Goal: Information Seeking & Learning: Learn about a topic

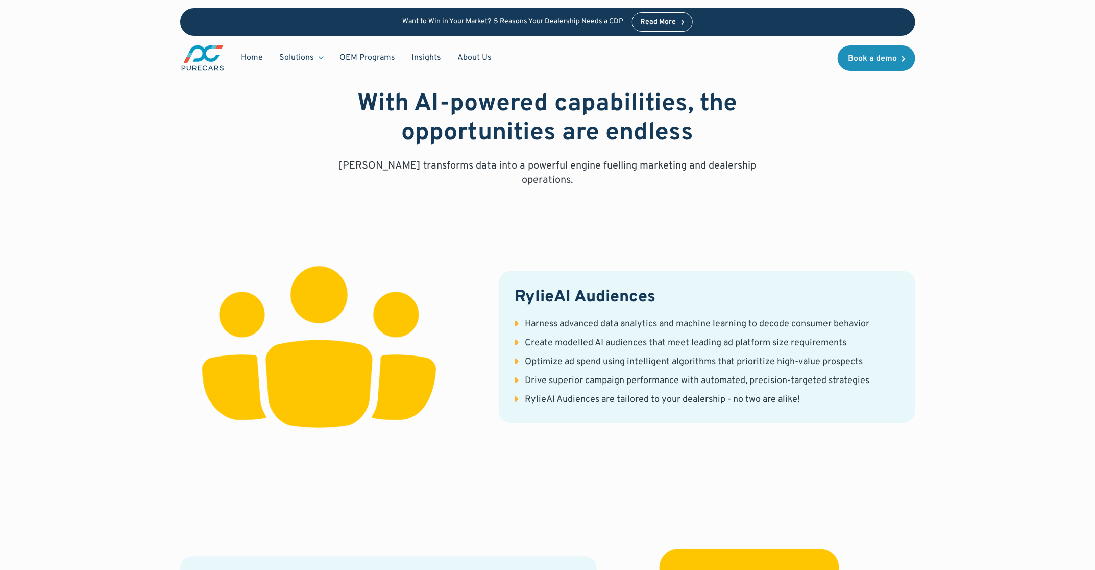
scroll to position [1160, 0]
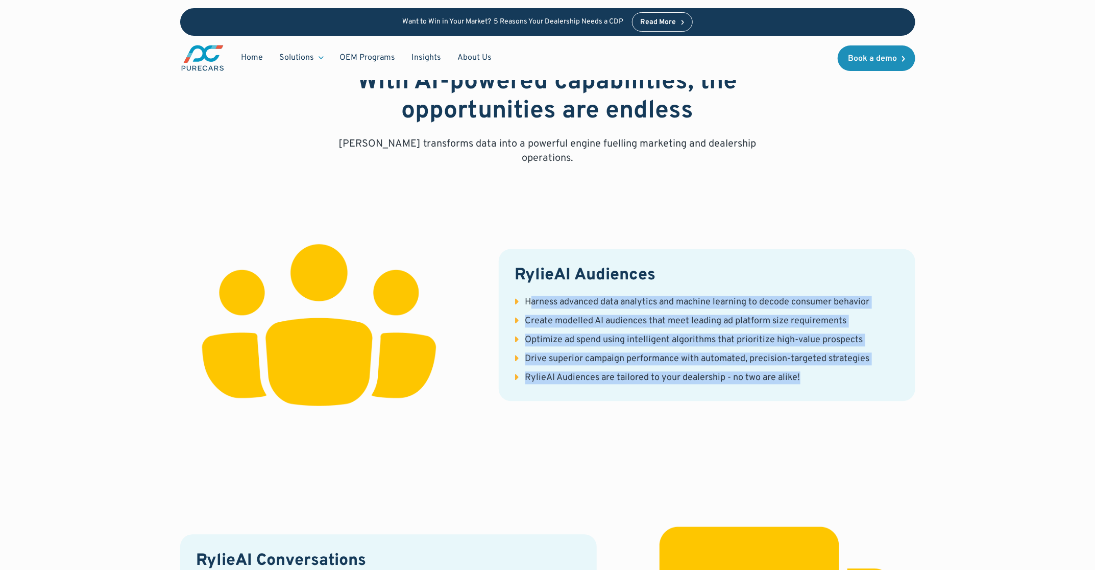
drag, startPoint x: 530, startPoint y: 285, endPoint x: 806, endPoint y: 362, distance: 286.4
click at [806, 362] on ul "Harness advanced data analytics and machine learning to decode consumer behavio…" at bounding box center [707, 340] width 384 height 89
click at [809, 372] on li "RylieAI Audiences are tailored to your dealership - no two are alike!" at bounding box center [707, 378] width 384 height 13
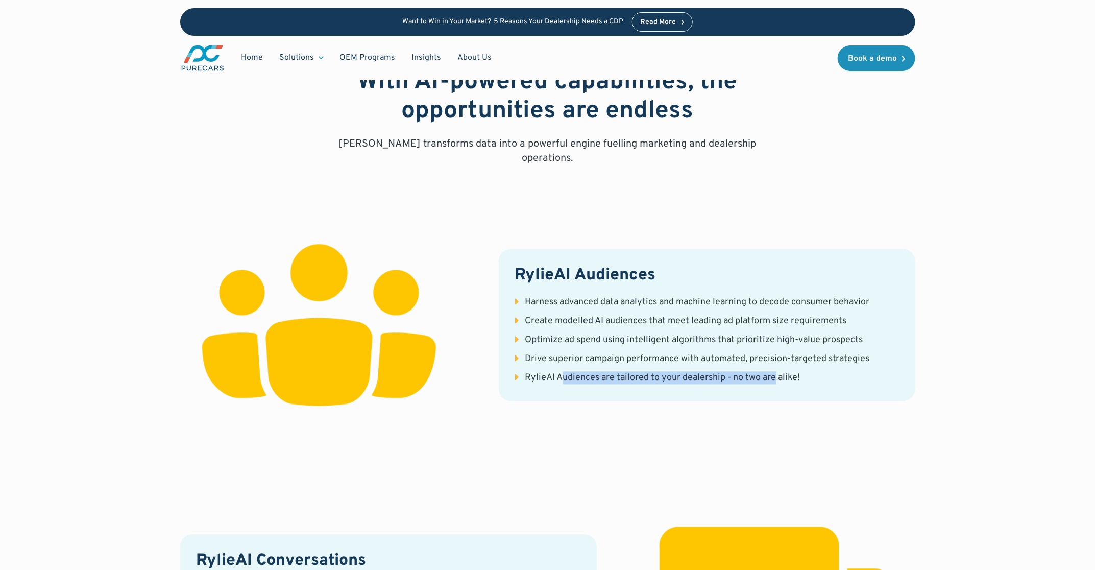
drag, startPoint x: 560, startPoint y: 357, endPoint x: 776, endPoint y: 355, distance: 216.0
click at [776, 355] on ul "Harness advanced data analytics and machine learning to decode consumer behavio…" at bounding box center [707, 340] width 384 height 89
click at [820, 372] on li "RylieAI Audiences are tailored to your dealership - no two are alike!" at bounding box center [707, 378] width 384 height 13
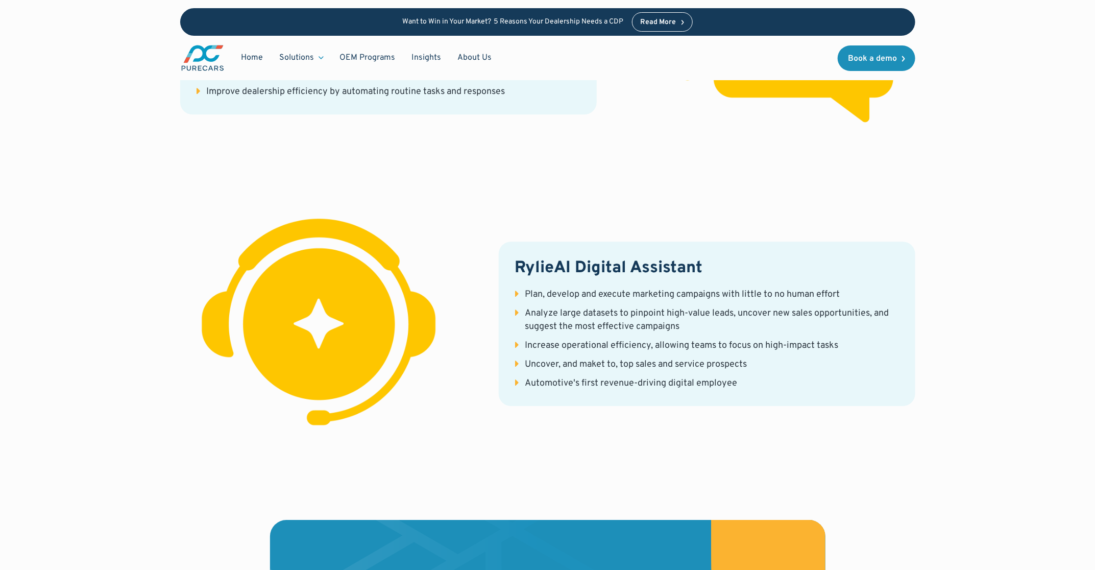
scroll to position [1810, 0]
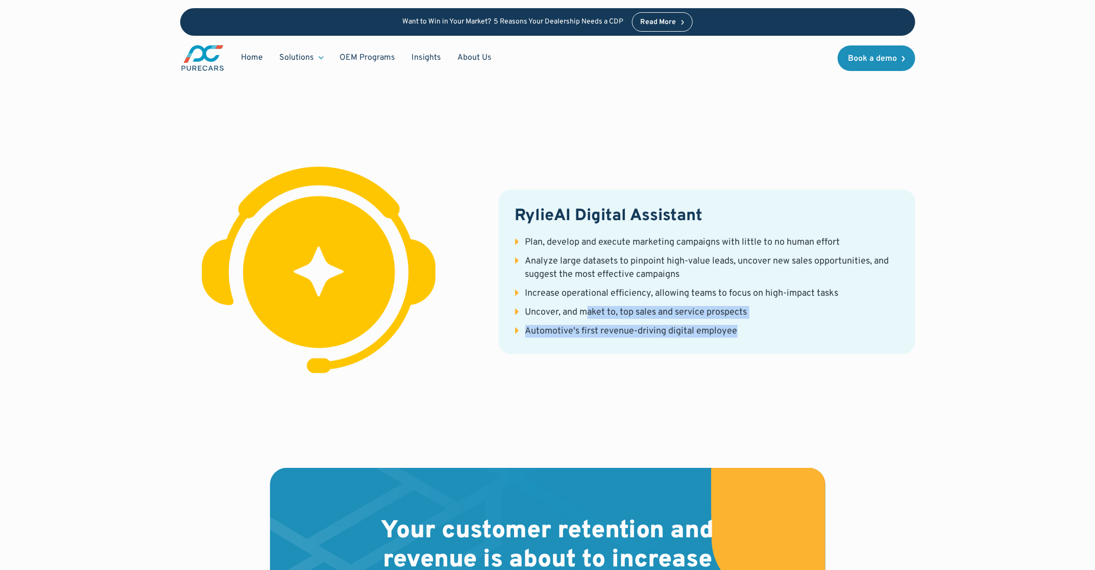
drag, startPoint x: 591, startPoint y: 295, endPoint x: 760, endPoint y: 311, distance: 169.3
click at [760, 311] on ul "Plan, develop and execute marketing campaigns with little to no human effort An…" at bounding box center [707, 287] width 384 height 102
click at [744, 325] on li "Automotive's first revenue-driving digital employee" at bounding box center [707, 331] width 384 height 13
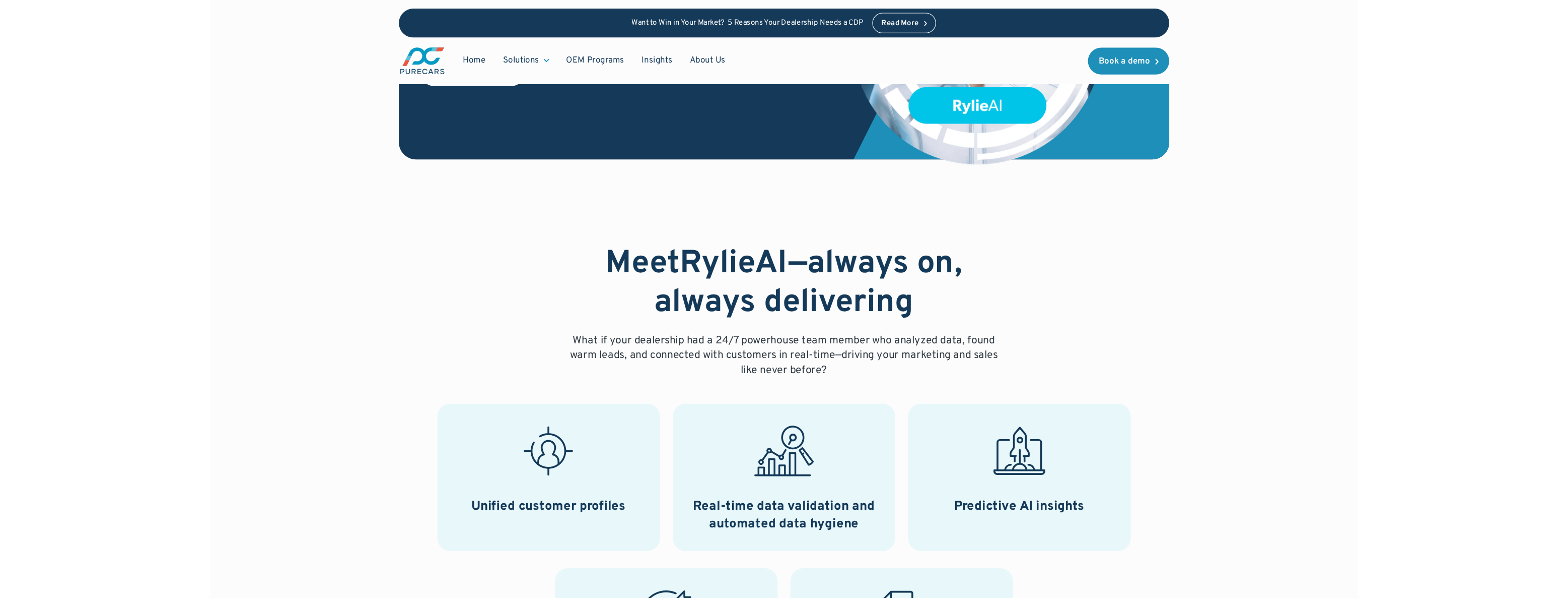
scroll to position [0, 0]
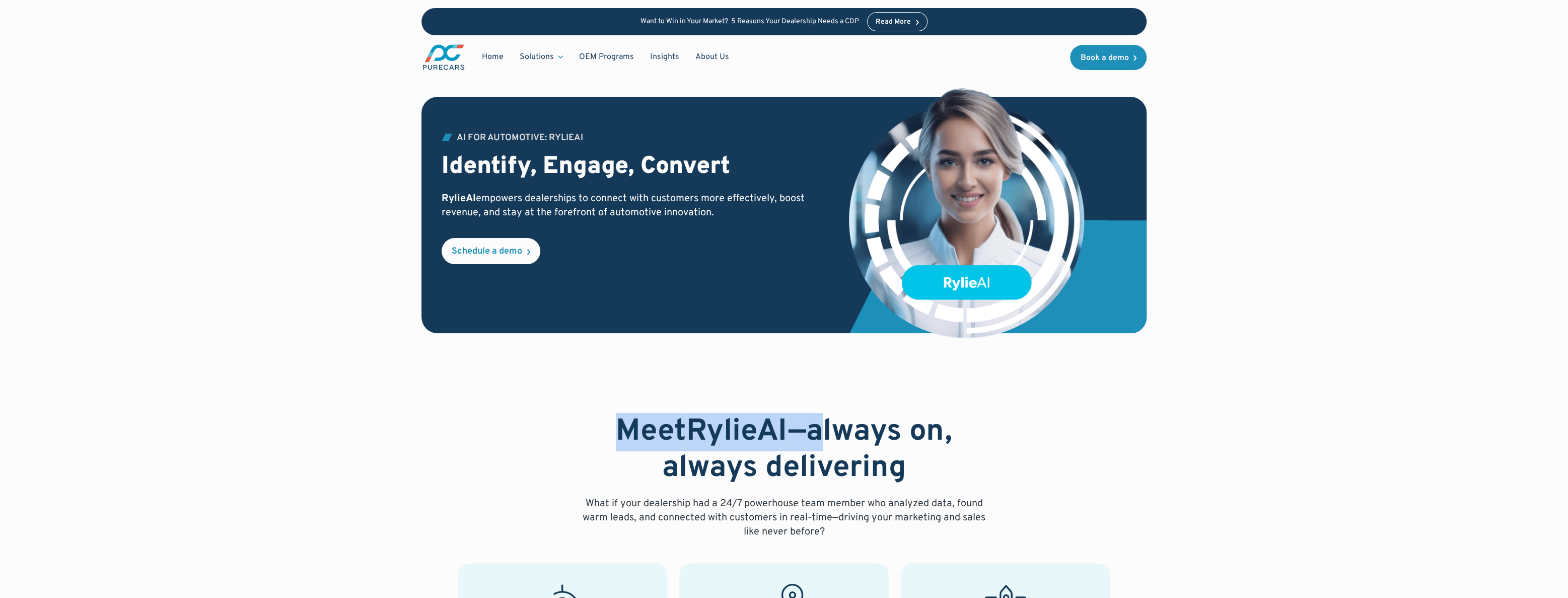
drag, startPoint x: 612, startPoint y: 428, endPoint x: 822, endPoint y: 431, distance: 210.0
click at [822, 431] on h2 "Meet RylieAI —always on, always delivering" at bounding box center [784, 450] width 419 height 73
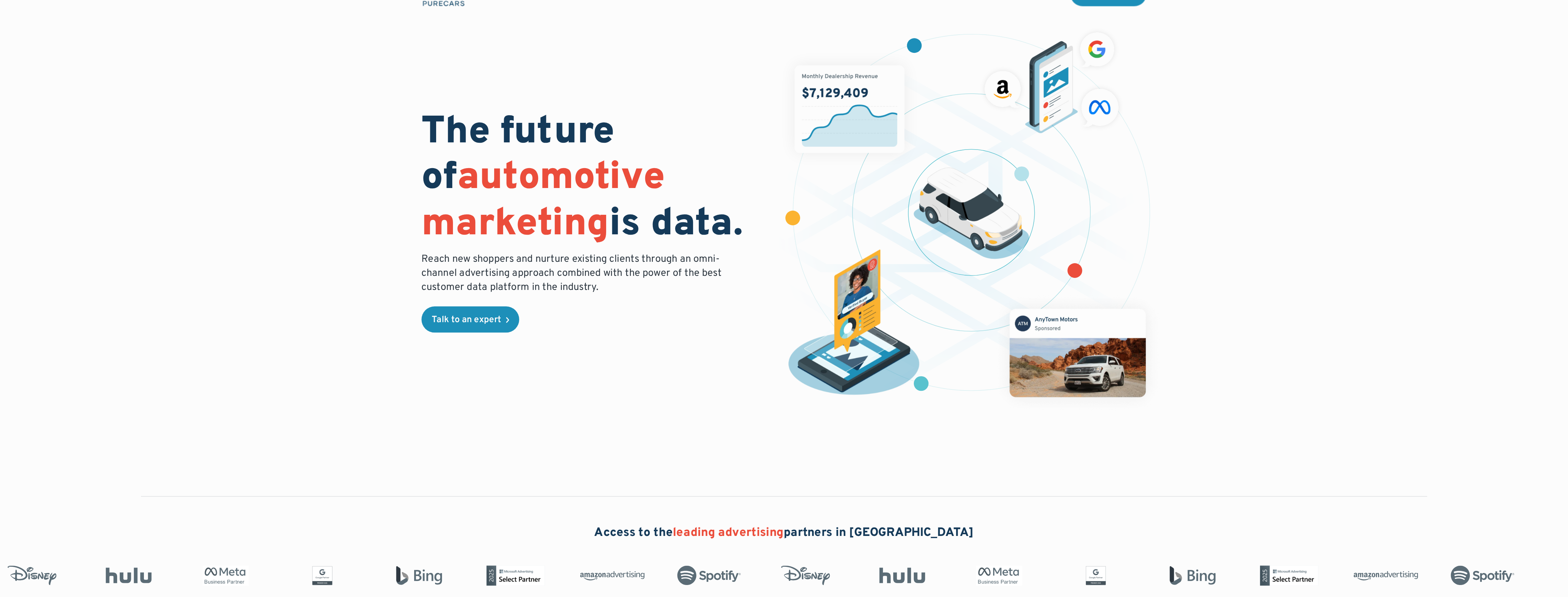
scroll to position [31, 0]
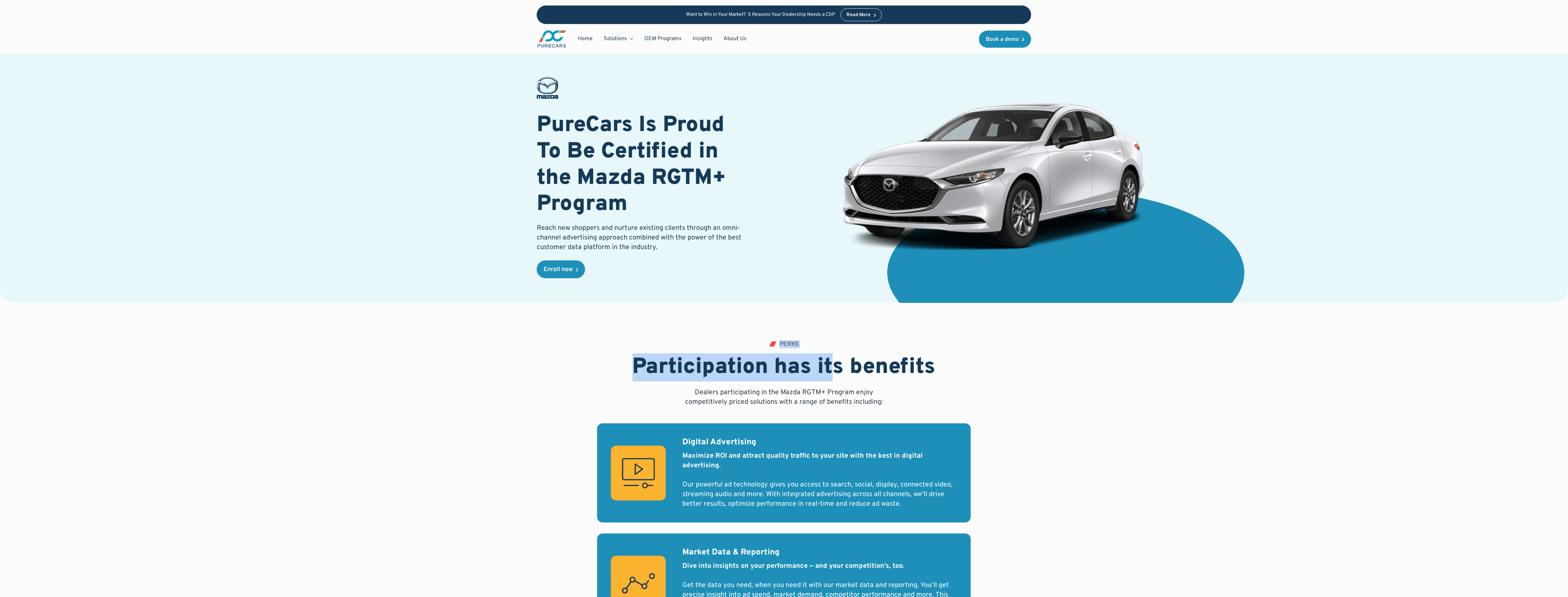
drag, startPoint x: 779, startPoint y: 340, endPoint x: 837, endPoint y: 360, distance: 61.4
click at [837, 360] on div "PERKS Participation has its benefits Dealers participating in the Mazda RGTM+ P…" at bounding box center [784, 487] width 1411 height 368
click at [878, 367] on h2 "Participation has its benefits" at bounding box center [784, 367] width 303 height 26
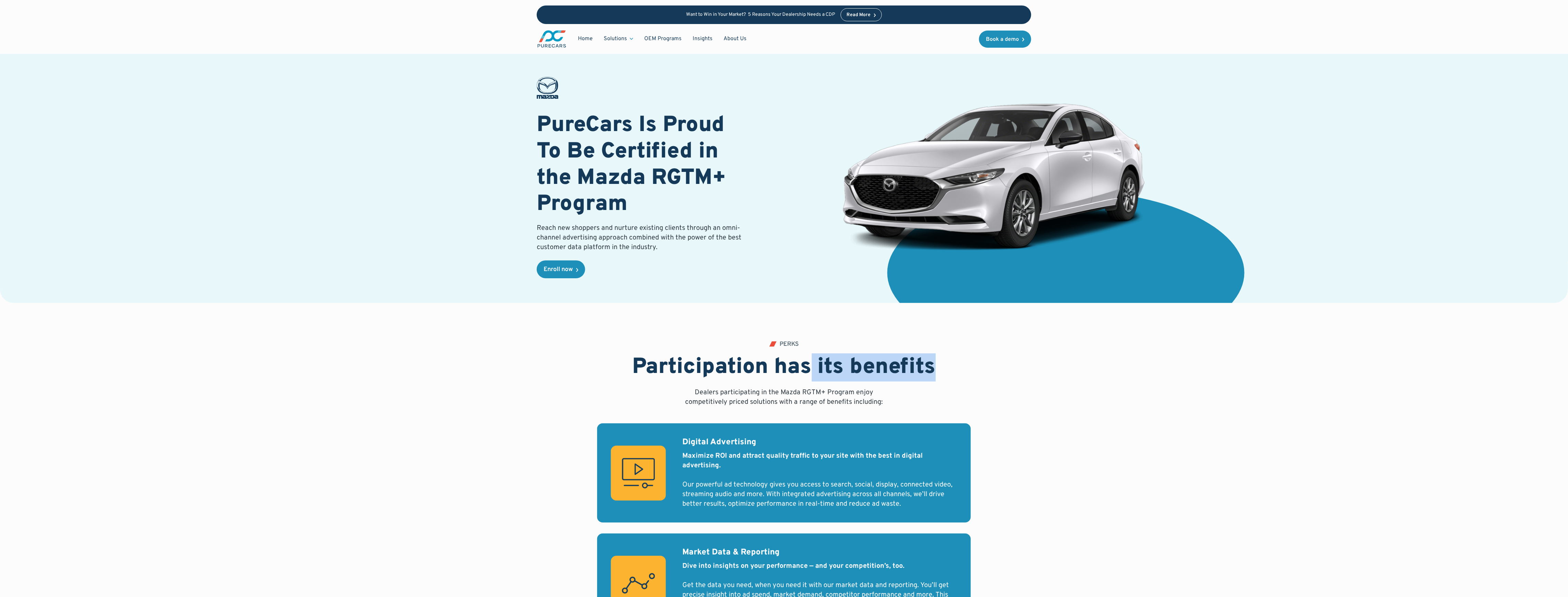
drag, startPoint x: 933, startPoint y: 370, endPoint x: 705, endPoint y: 319, distance: 233.6
click at [729, 333] on div "PERKS Participation has its benefits Dealers participating in the Mazda RGTM+ P…" at bounding box center [784, 487] width 1411 height 368
